Goal: Task Accomplishment & Management: Manage account settings

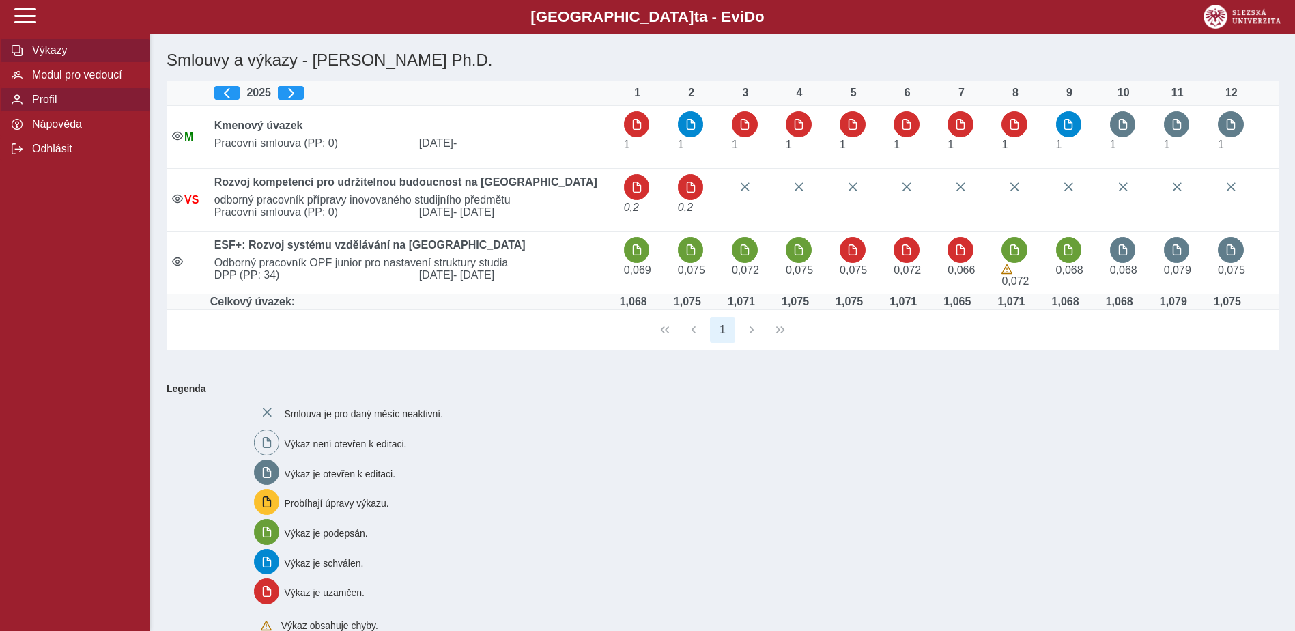
click at [44, 106] on span "Profil" at bounding box center [83, 99] width 111 height 12
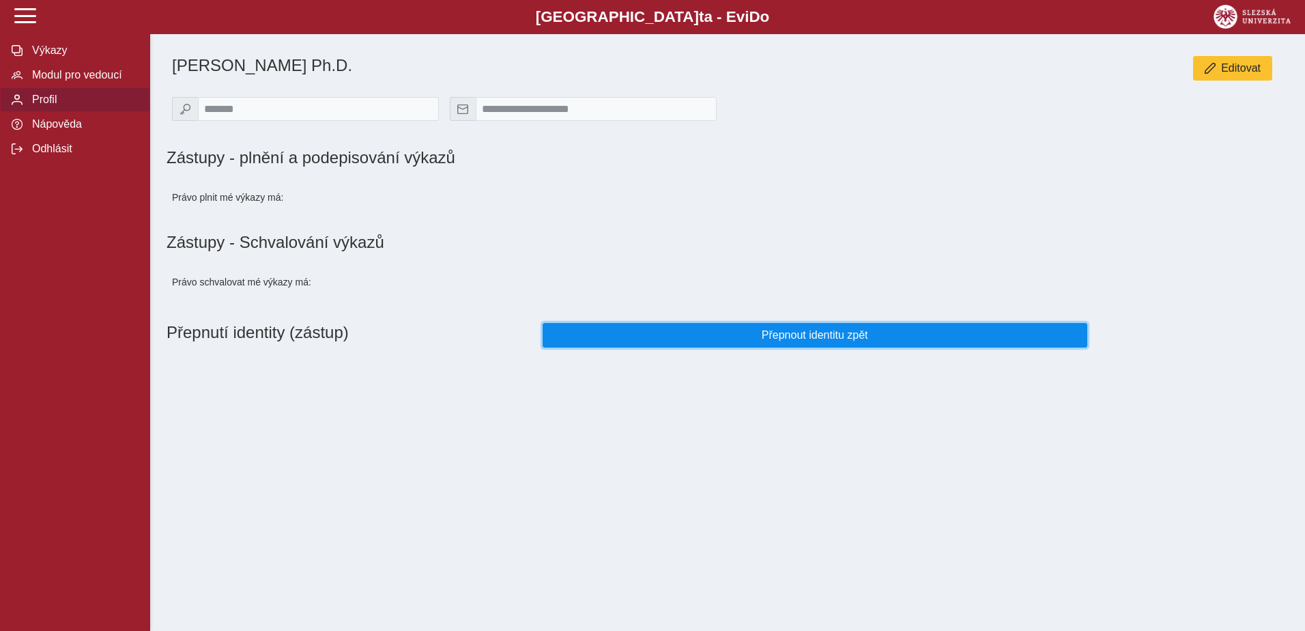
click at [861, 341] on span "Přepnout identitu zpět" at bounding box center [814, 335] width 521 height 12
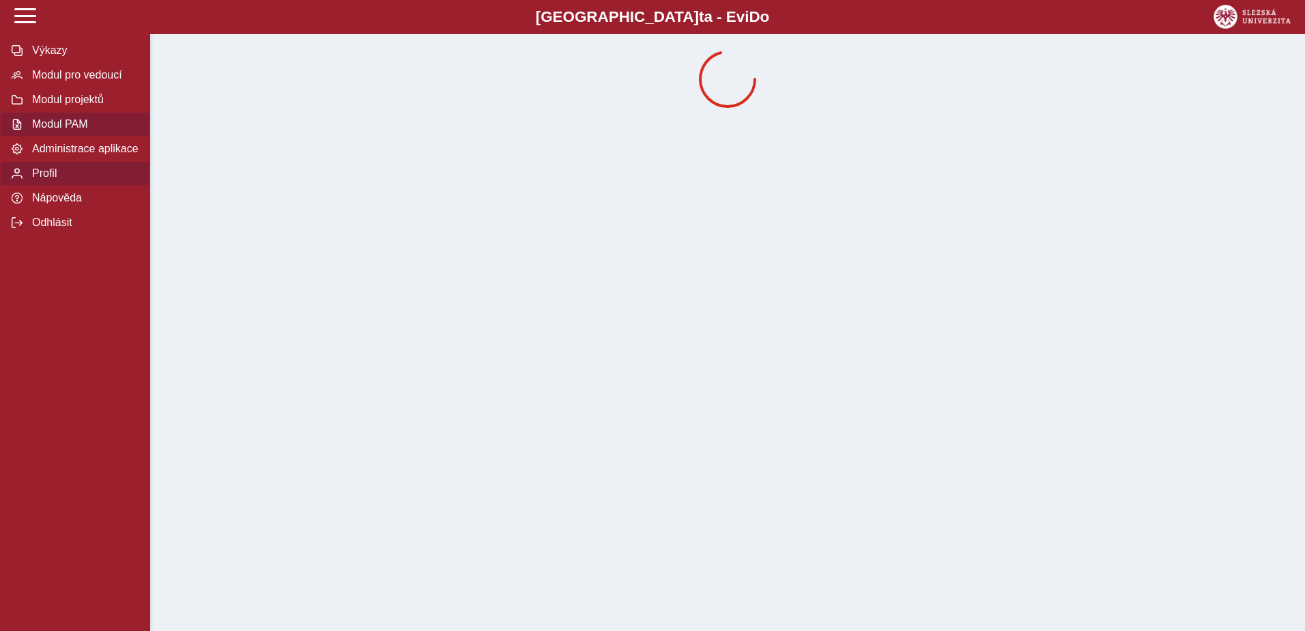
click at [74, 130] on span "Modul PAM" at bounding box center [83, 124] width 111 height 12
click at [57, 179] on span "Profil" at bounding box center [83, 173] width 111 height 12
click at [50, 179] on span "Profil" at bounding box center [83, 173] width 111 height 12
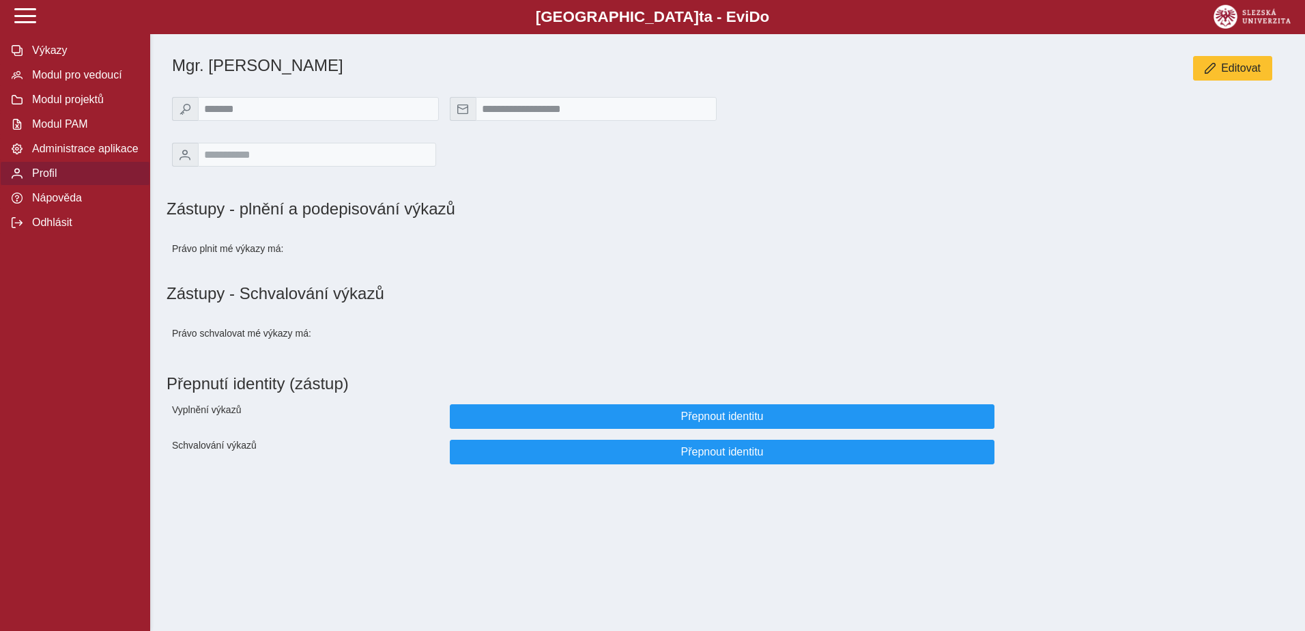
click at [42, 179] on span "Profil" at bounding box center [83, 173] width 111 height 12
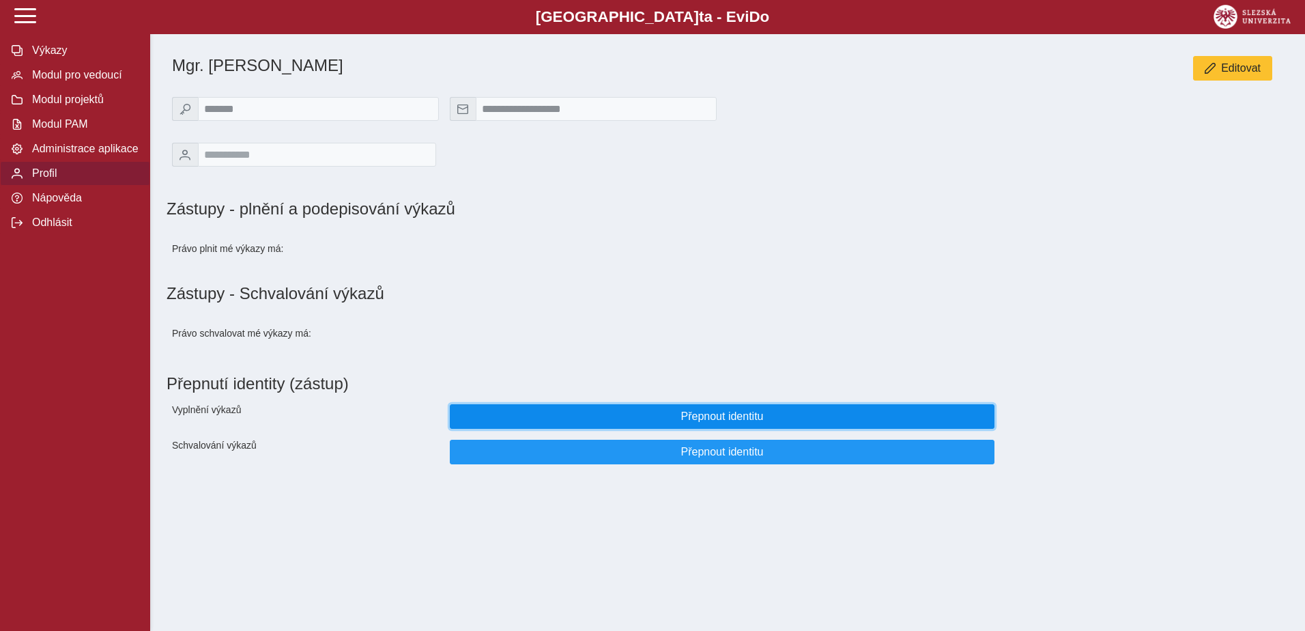
click at [809, 429] on button "Přepnout identitu" at bounding box center [722, 416] width 545 height 25
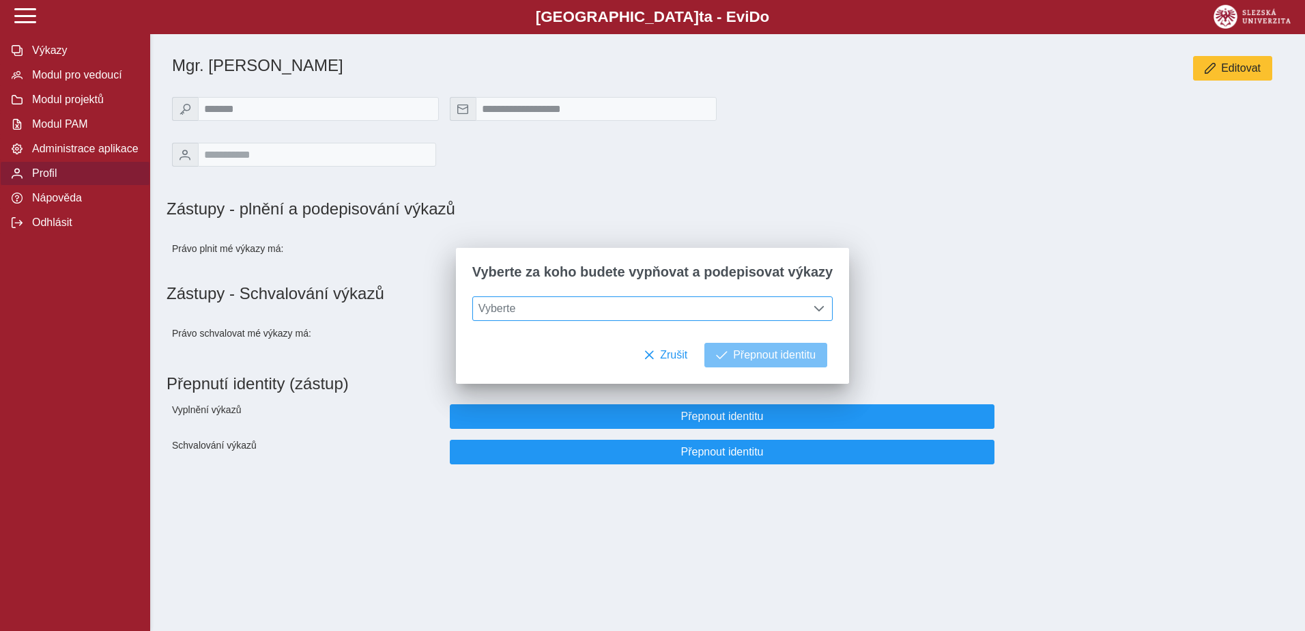
click at [693, 305] on span "Vyberte" at bounding box center [640, 308] width 334 height 23
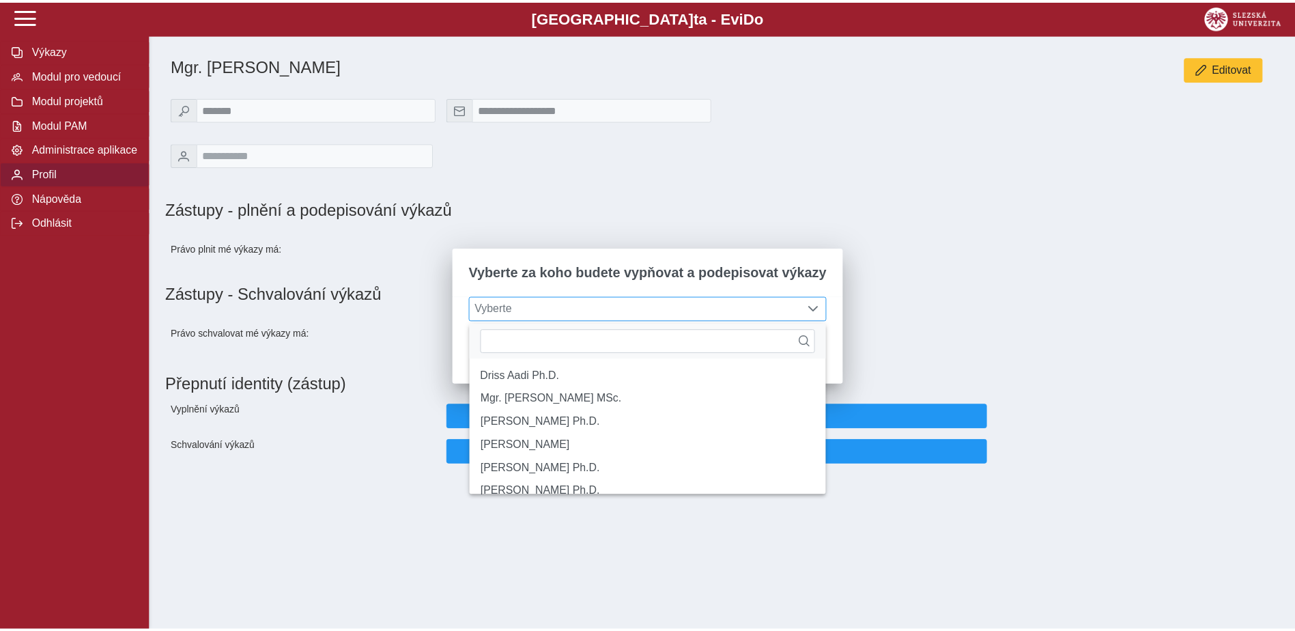
scroll to position [9, 61]
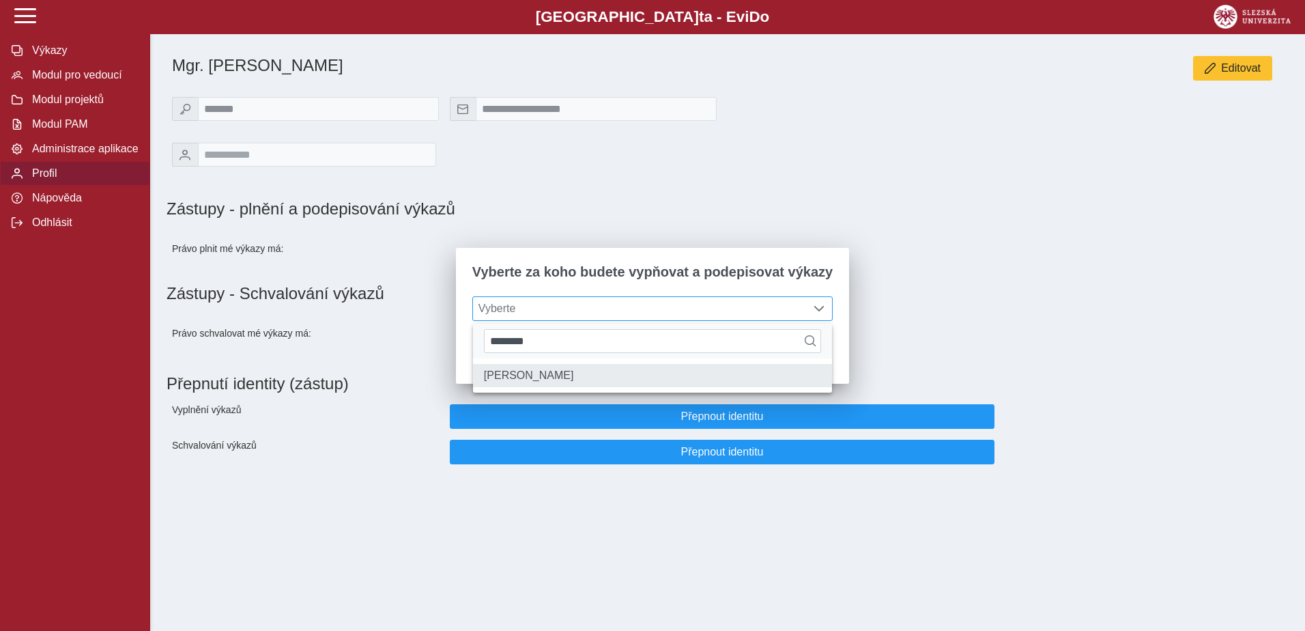
type input "********"
click at [574, 387] on li "[PERSON_NAME]" at bounding box center [652, 375] width 359 height 23
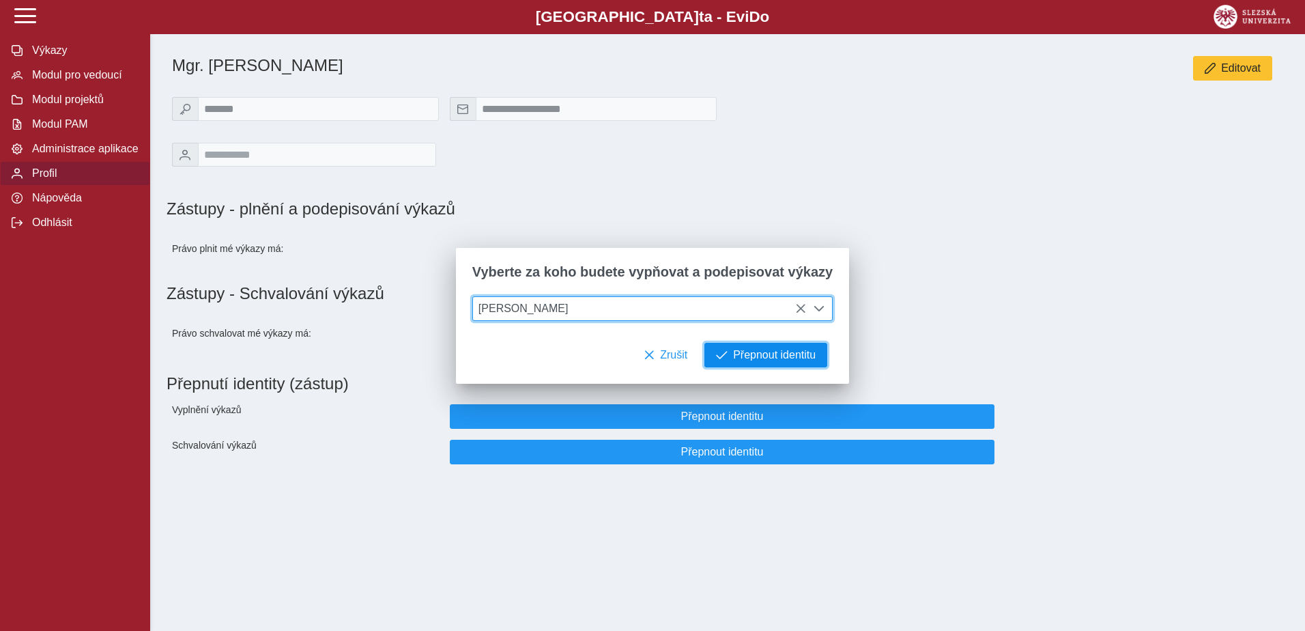
click at [762, 364] on button "Přepnout identitu" at bounding box center [765, 355] width 123 height 25
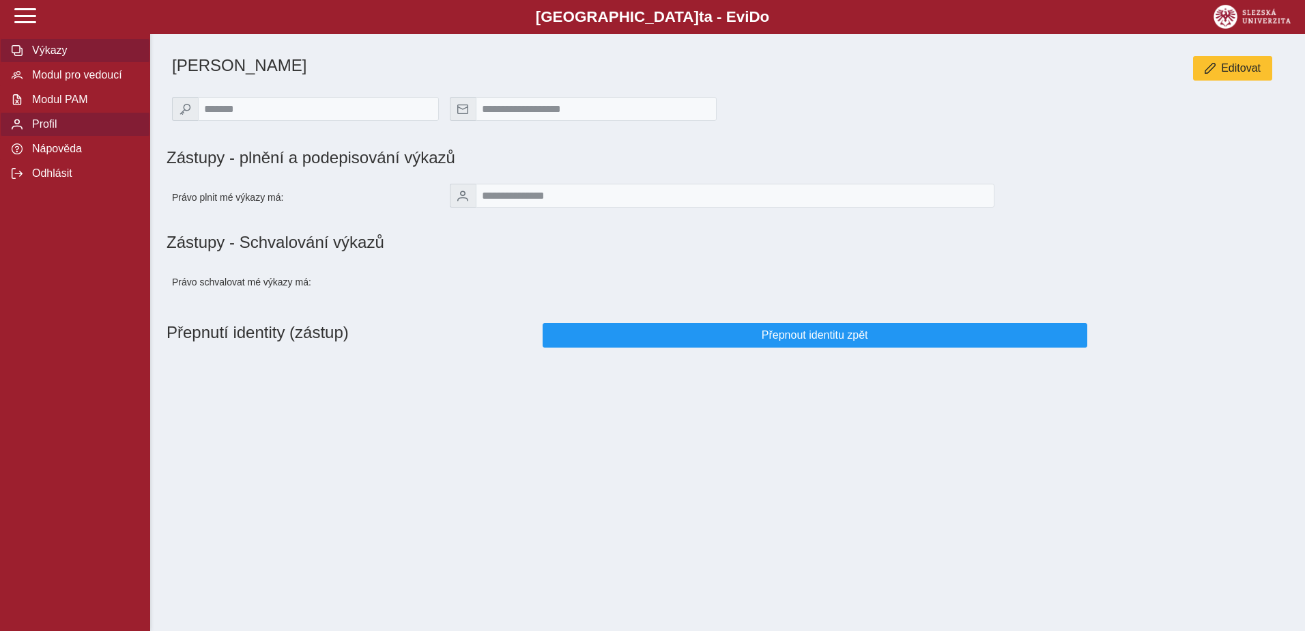
click at [50, 50] on span "Výkazy" at bounding box center [83, 50] width 111 height 12
